Goal: Task Accomplishment & Management: Manage account settings

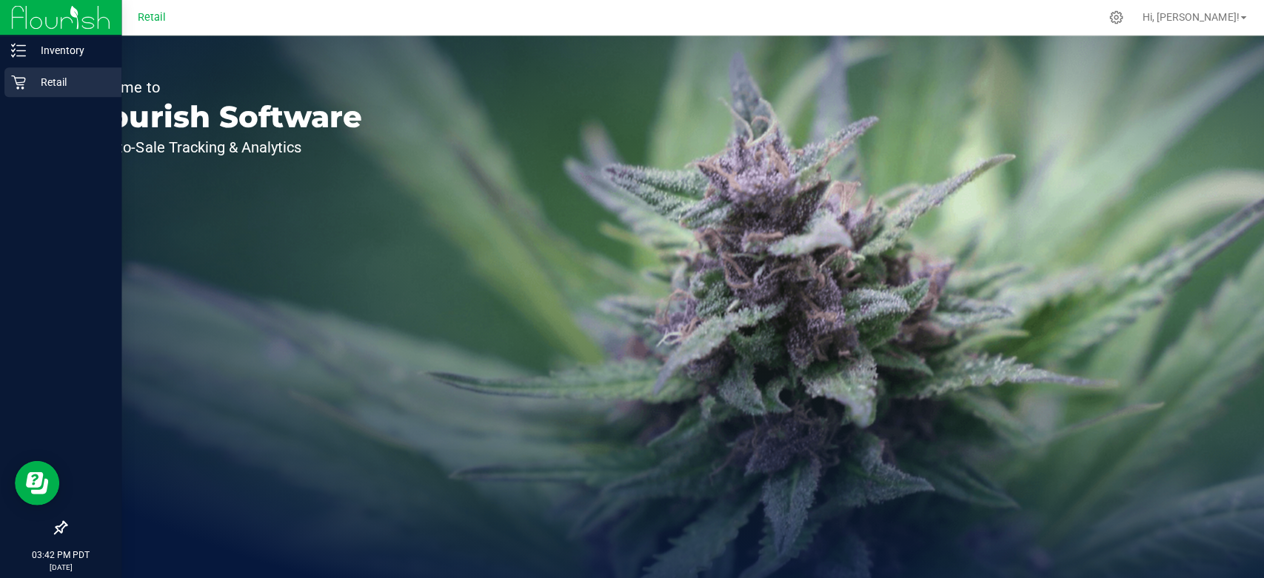
click at [21, 91] on div "Retail" at bounding box center [62, 82] width 117 height 30
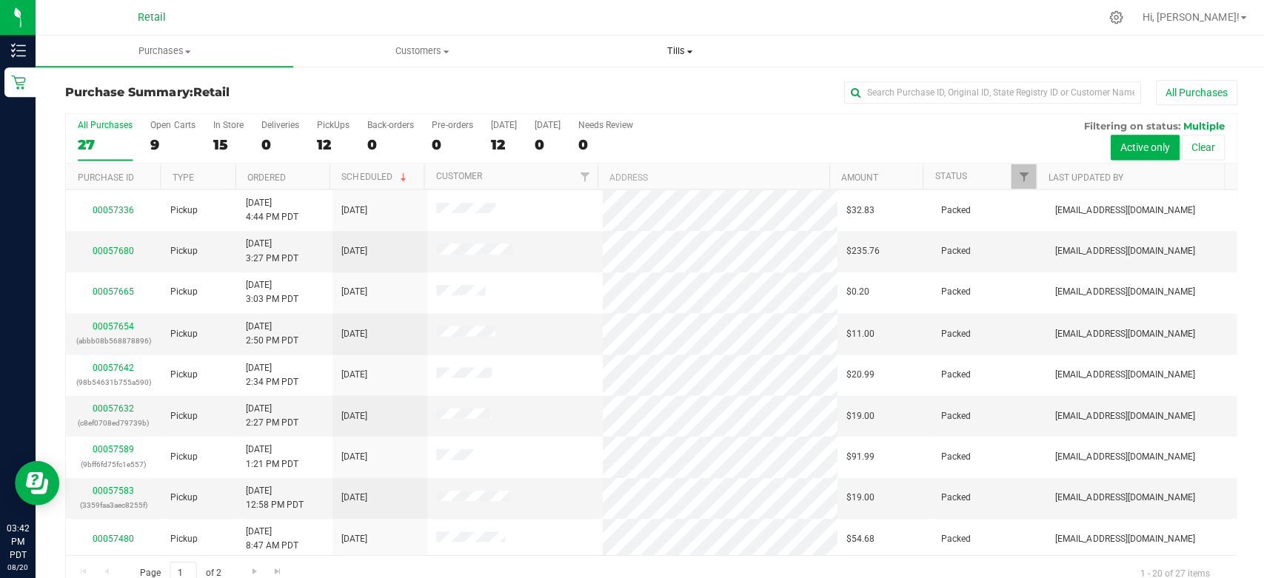
click at [682, 64] on uib-tab-heading "Tills Manage tills" at bounding box center [677, 51] width 255 height 30
click at [656, 81] on li "Manage tills" at bounding box center [677, 90] width 257 height 18
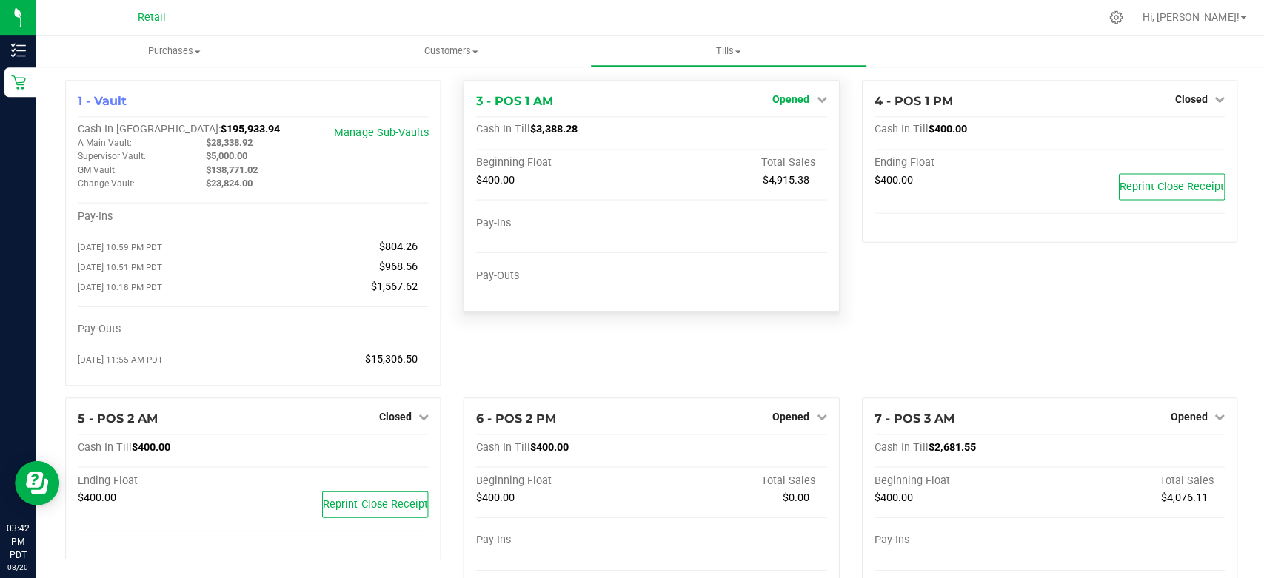
click at [816, 95] on icon at bounding box center [819, 99] width 10 height 10
click at [802, 127] on link "Close Till" at bounding box center [791, 130] width 40 height 12
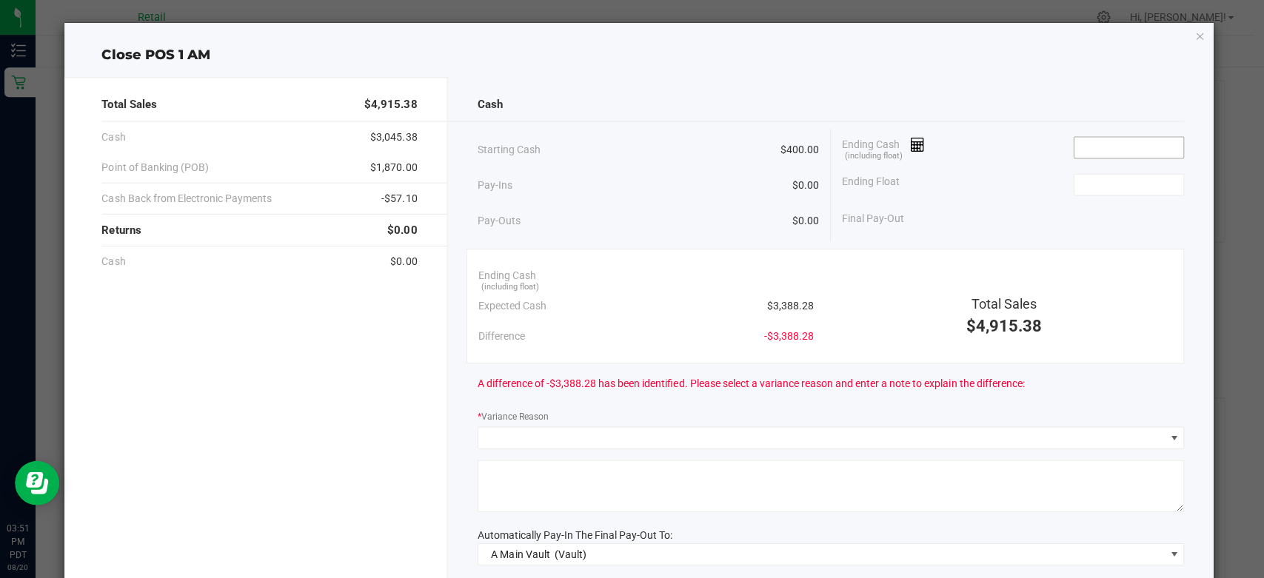
click at [1115, 137] on input at bounding box center [1125, 147] width 109 height 21
type input "$3,388.34"
click at [1104, 174] on input at bounding box center [1125, 184] width 109 height 21
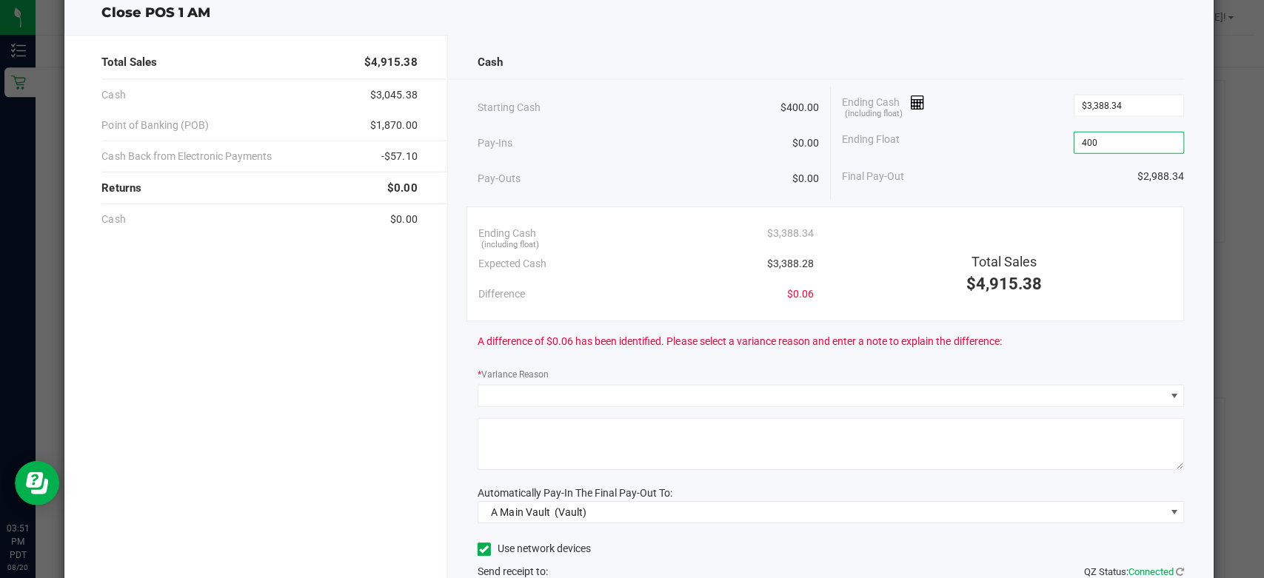
scroll to position [82, 0]
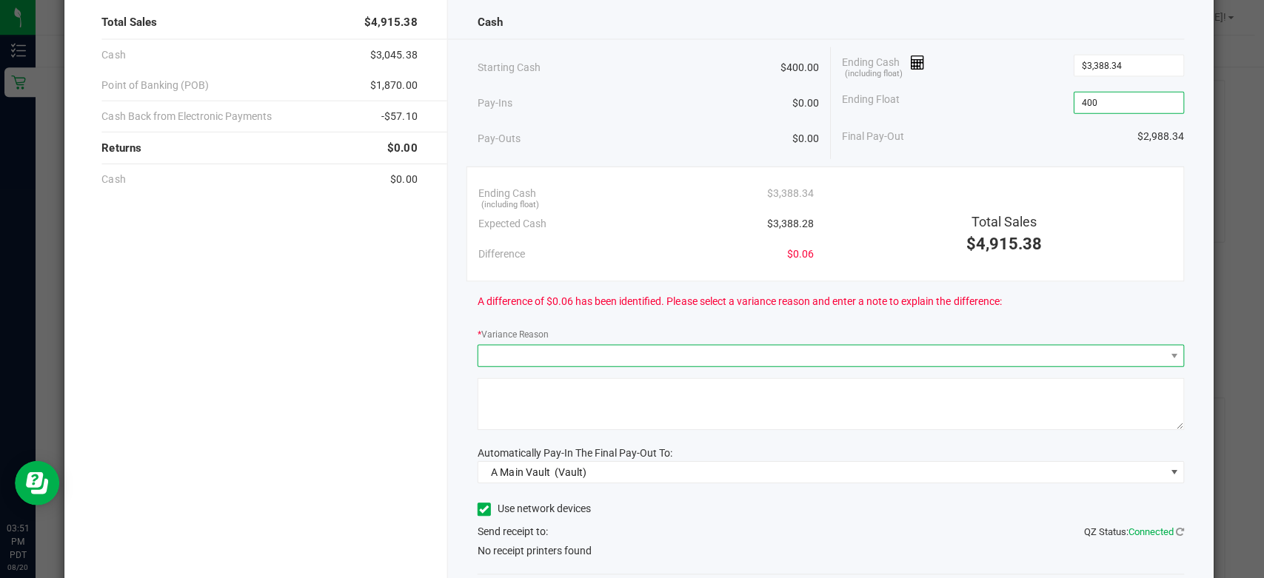
type input "$400.00"
click at [489, 355] on span at bounding box center [819, 354] width 685 height 21
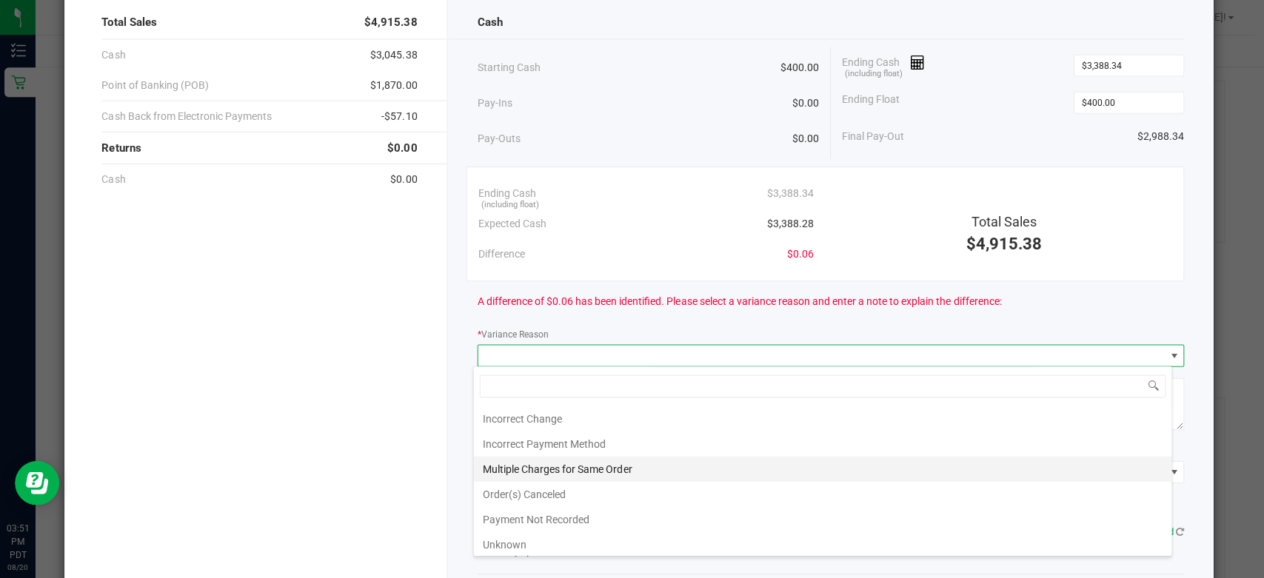
scroll to position [127, 0]
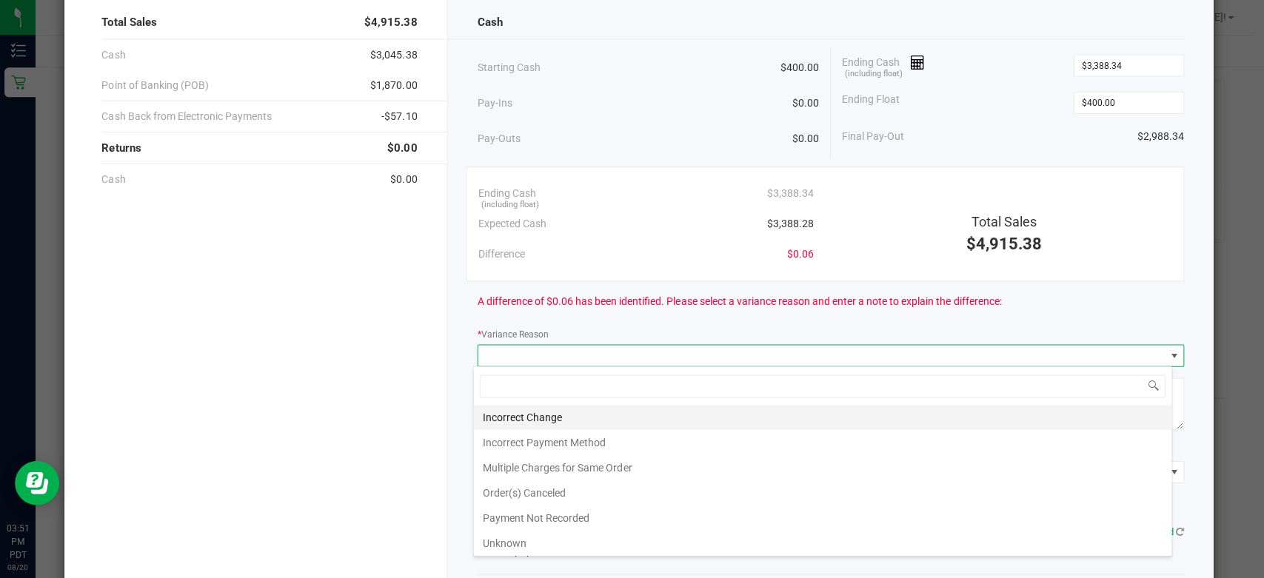
click at [537, 421] on li "Incorrect Change" at bounding box center [820, 415] width 696 height 25
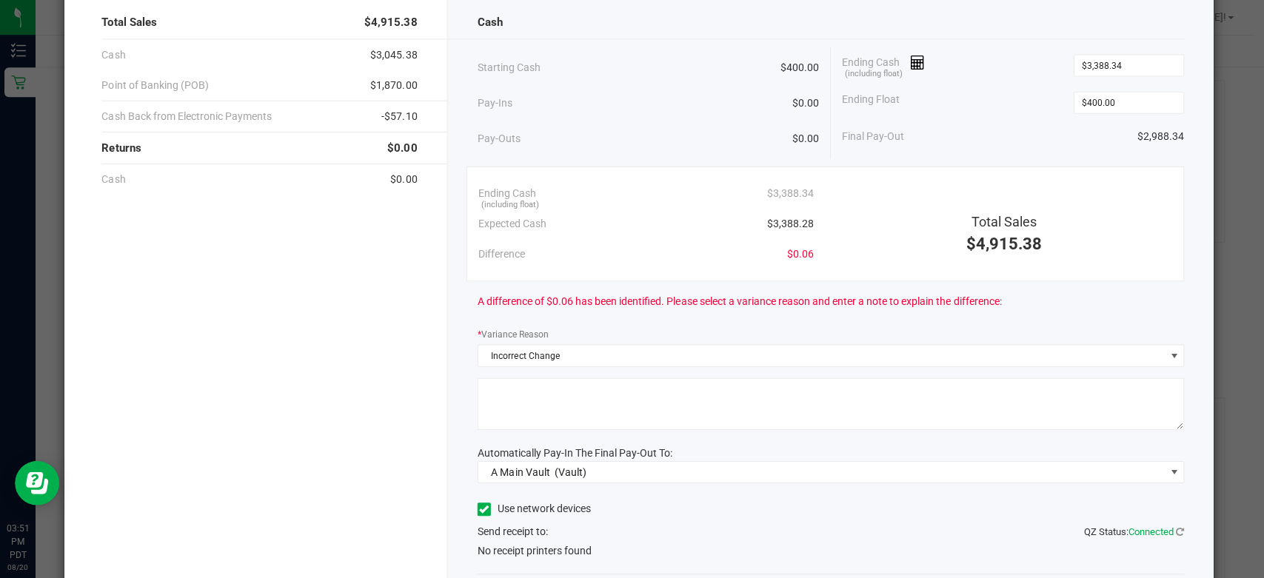
drag, startPoint x: 567, startPoint y: 405, endPoint x: 605, endPoint y: 409, distance: 38.0
click at [569, 407] on textarea at bounding box center [828, 403] width 705 height 52
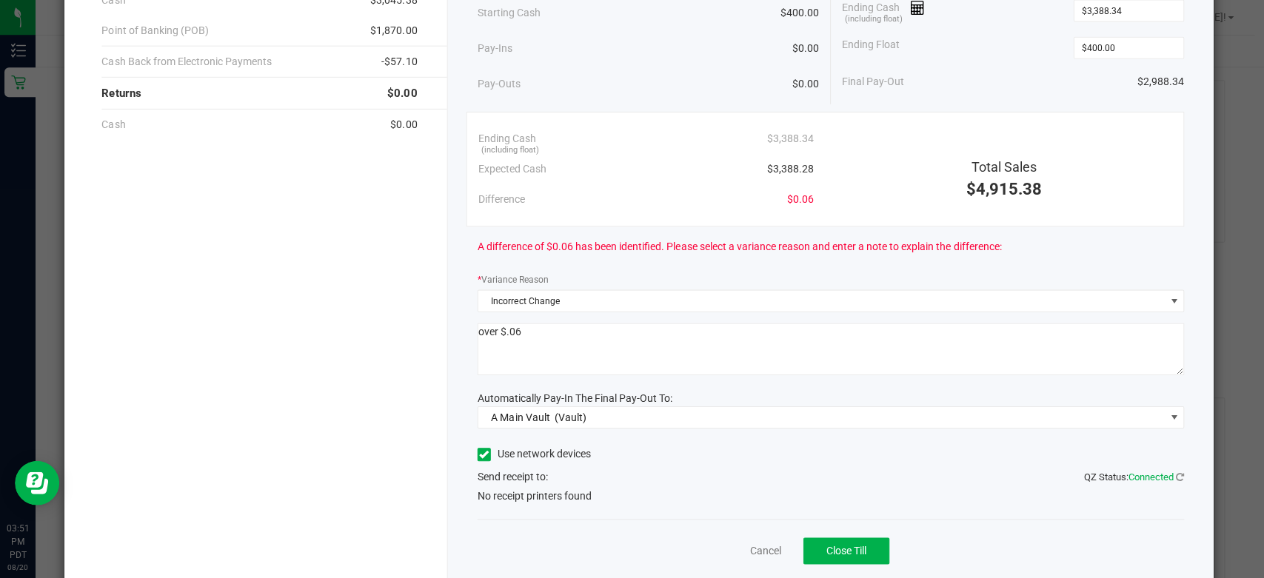
scroll to position [164, 0]
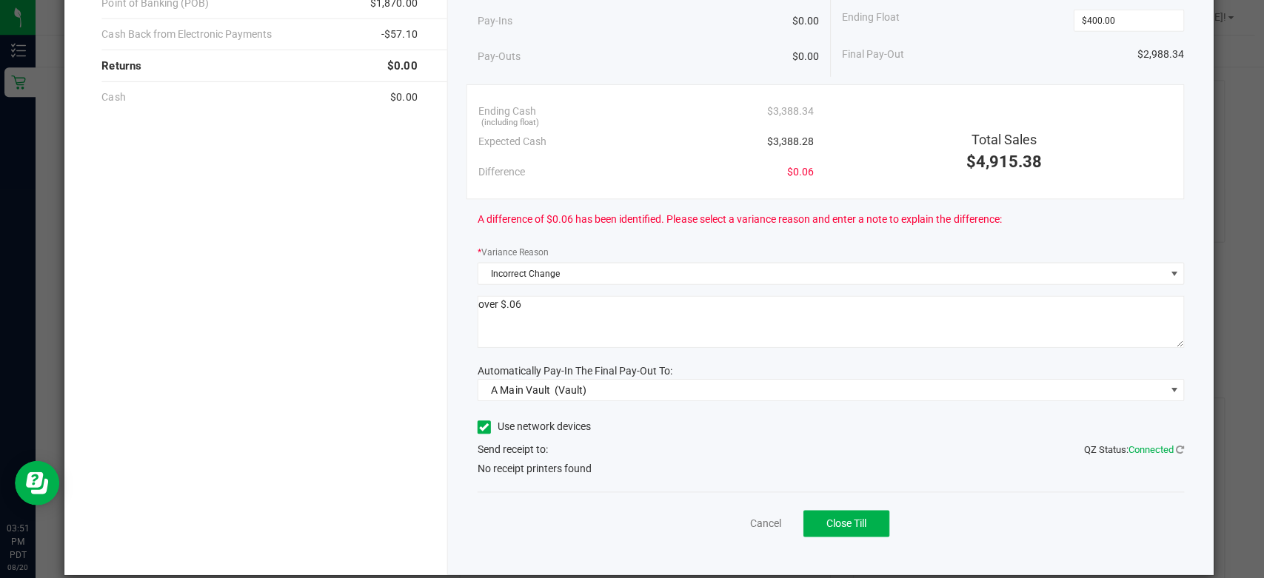
type textarea "over $.06"
click at [480, 426] on icon at bounding box center [483, 426] width 10 height 0
click at [0, 0] on input "Use network devices" at bounding box center [0, 0] width 0 height 0
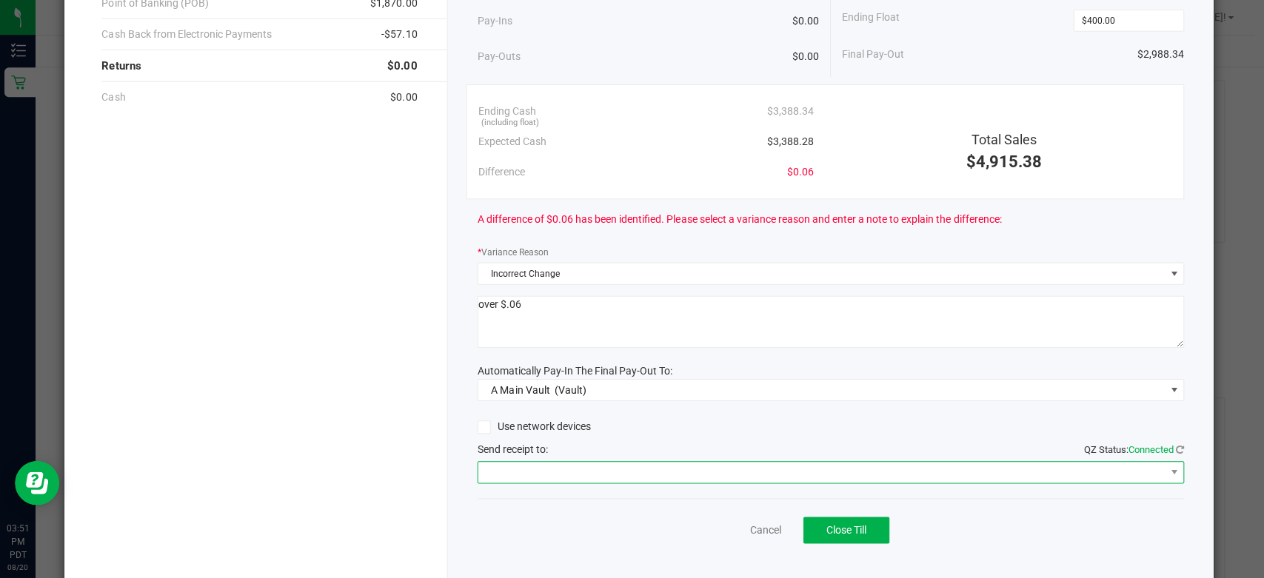
click at [483, 461] on span at bounding box center [819, 471] width 685 height 21
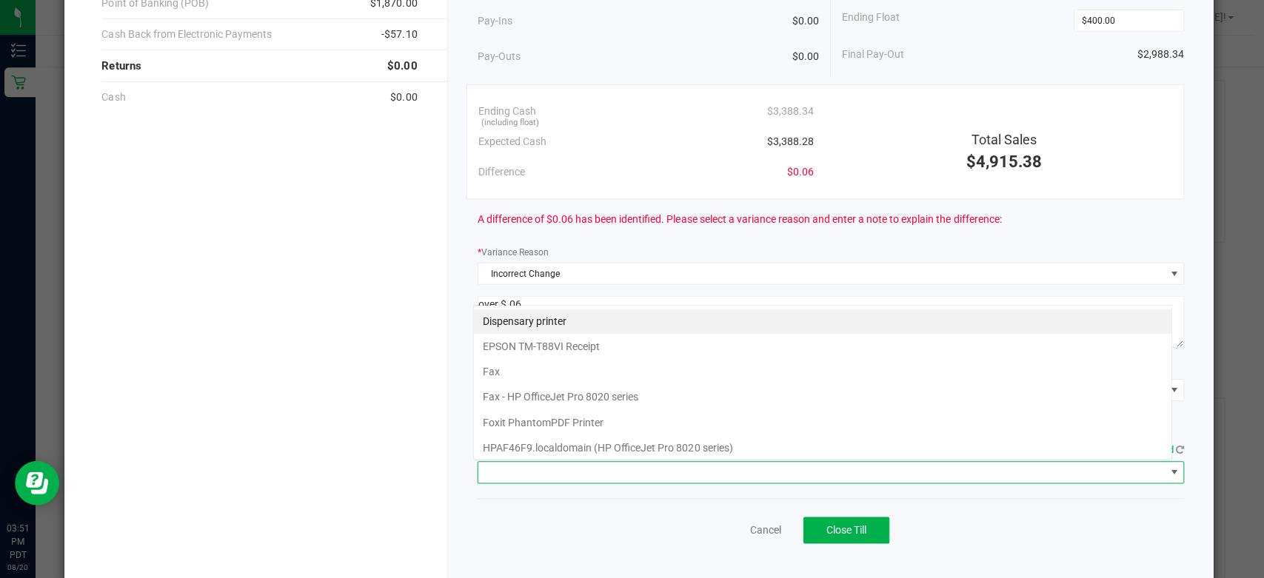
scroll to position [21, 697]
click at [497, 342] on Receipt "EPSON TM-T88VI Receipt" at bounding box center [820, 345] width 696 height 25
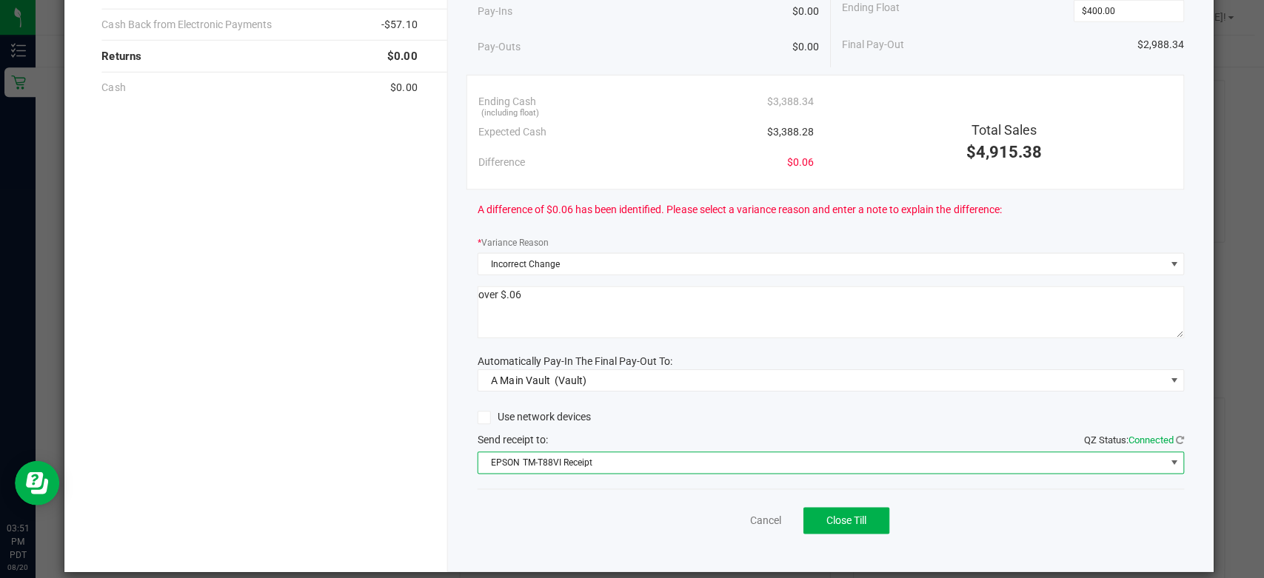
scroll to position [187, 0]
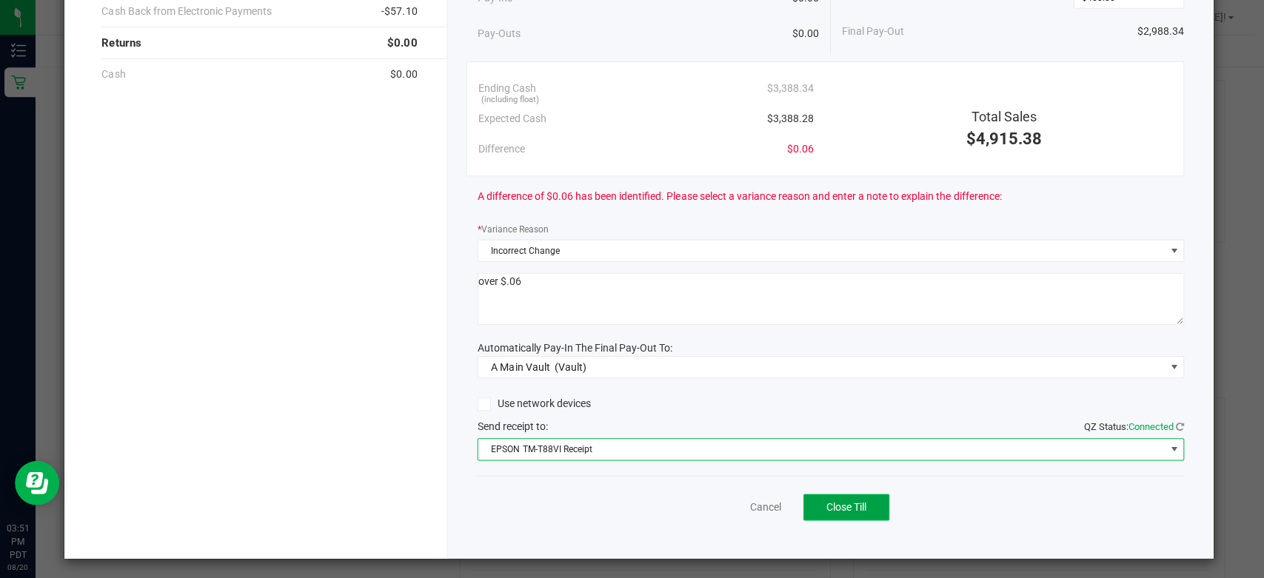
click at [824, 502] on span "Close Till" at bounding box center [844, 506] width 40 height 12
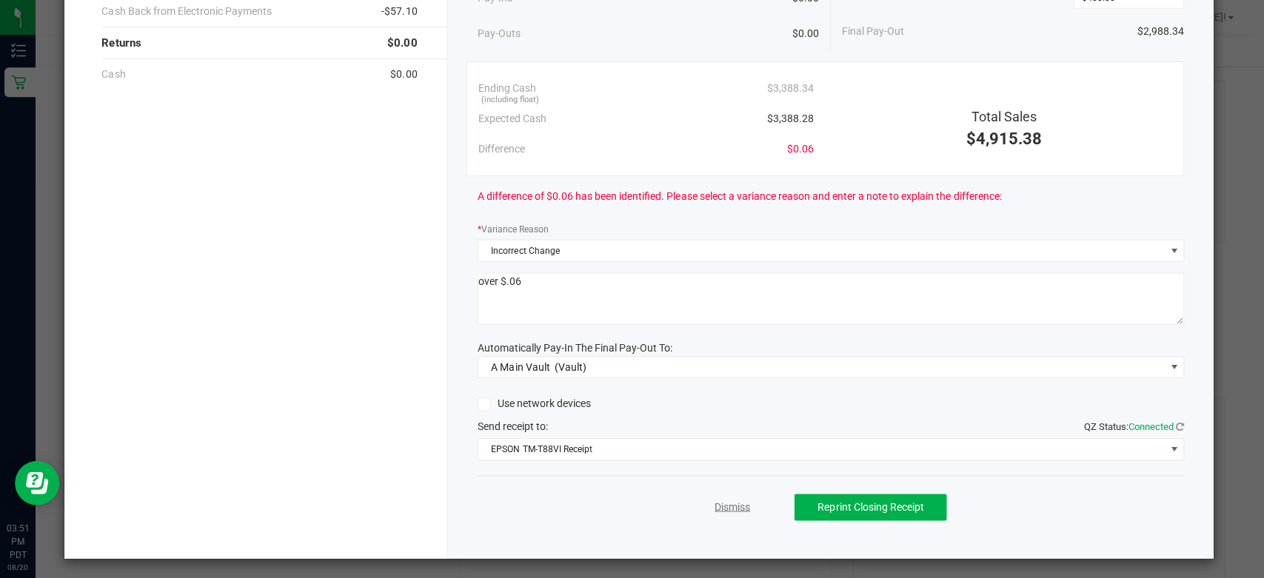
click at [717, 506] on link "Dismiss" at bounding box center [730, 506] width 36 height 16
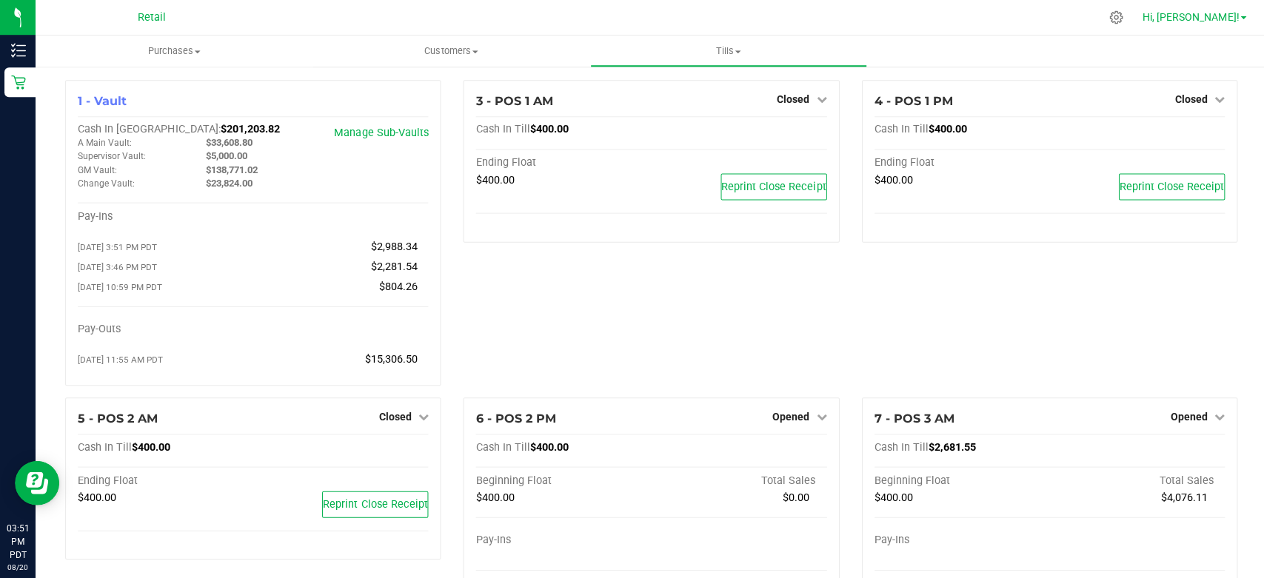
click at [1222, 11] on span "Hi, [PERSON_NAME]!" at bounding box center [1187, 17] width 96 height 12
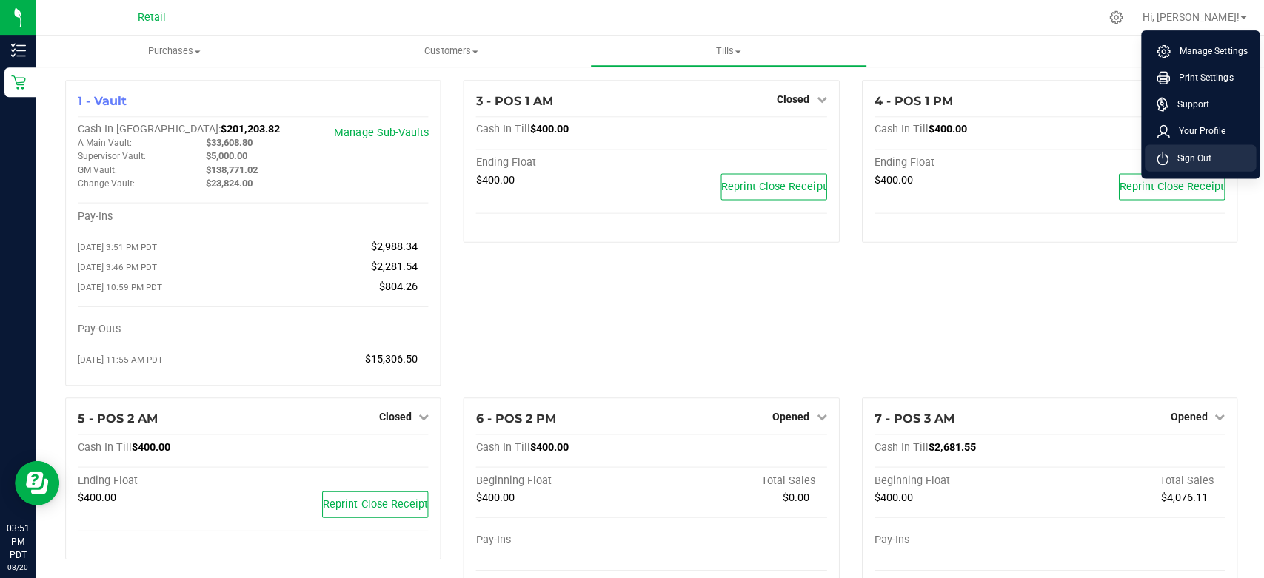
click at [1198, 155] on span "Sign Out" at bounding box center [1186, 157] width 43 height 15
